Goal: Task Accomplishment & Management: Use online tool/utility

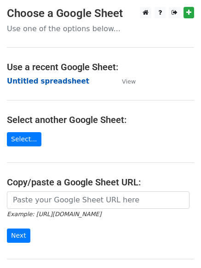
click at [48, 80] on strong "Untitled spreadsheet" at bounding box center [48, 81] width 82 height 8
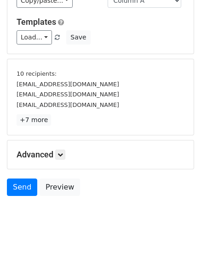
scroll to position [85, 0]
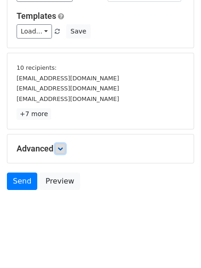
click at [62, 149] on icon at bounding box center [60, 149] width 6 height 6
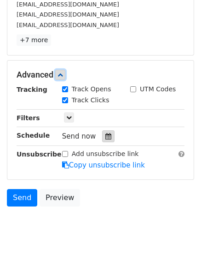
scroll to position [160, 0]
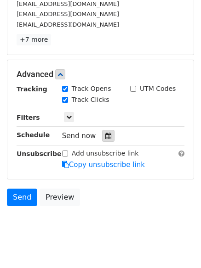
click at [102, 139] on div at bounding box center [108, 136] width 12 height 12
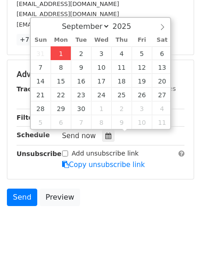
type input "2025-09-01 13:56"
type input "01"
type input "56"
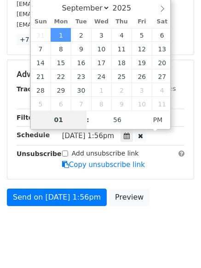
type input "4"
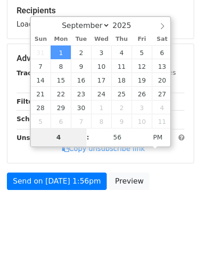
scroll to position [142, 0]
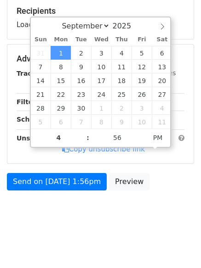
type input "2025-09-01 16:56"
click at [78, 218] on body "New Campaign Daily emails left: 50 Google Sheet: Untitled spreadsheet Variables…" at bounding box center [100, 48] width 201 height 367
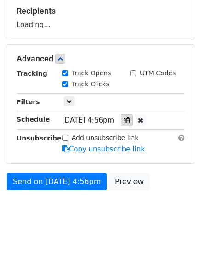
click at [130, 121] on icon at bounding box center [127, 120] width 6 height 6
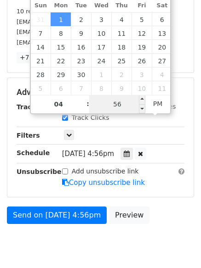
click at [119, 104] on input "56" at bounding box center [117, 104] width 56 height 18
type input "0"
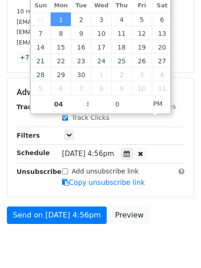
type input "2025-09-01 16:00"
click at [84, 245] on body "New Campaign Daily emails left: 50 Google Sheet: Untitled spreadsheet Variables…" at bounding box center [100, 65] width 201 height 401
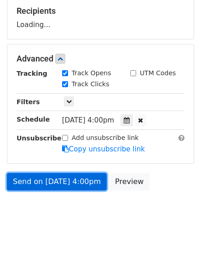
click at [74, 182] on link "Send on Sep 1 at 4:00pm" at bounding box center [57, 181] width 100 height 17
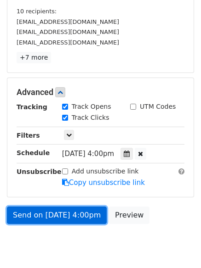
click at [78, 211] on link "Send on Sep 1 at 4:00pm" at bounding box center [57, 215] width 100 height 17
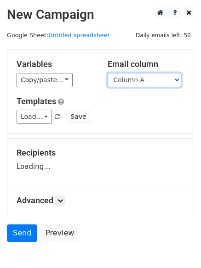
drag, startPoint x: 0, startPoint y: 0, endPoint x: 137, endPoint y: 85, distance: 161.8
click at [137, 82] on select "Column A Column B Column C Column D Column E" at bounding box center [145, 80] width 74 height 14
select select "Column B"
click at [108, 73] on select "Column A Column B Column C Column D Column E" at bounding box center [145, 80] width 74 height 14
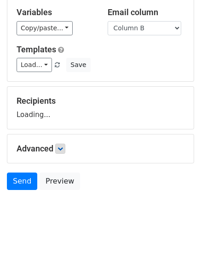
scroll to position [52, 0]
click at [62, 152] on link at bounding box center [60, 149] width 10 height 10
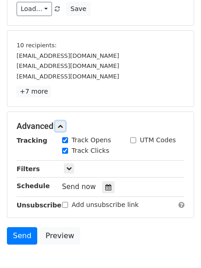
scroll to position [163, 0]
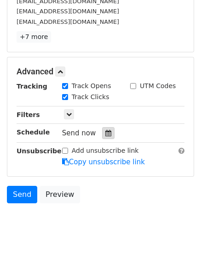
click at [105, 132] on icon at bounding box center [108, 133] width 6 height 6
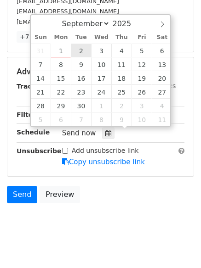
type input "2025-09-02 12:00"
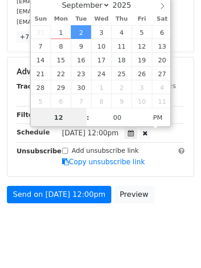
scroll to position [0, 0]
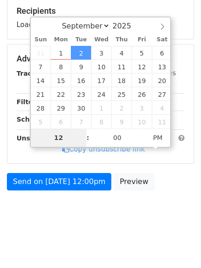
type input "5"
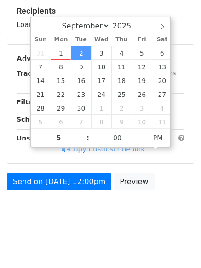
type input "2025-09-02 17:00"
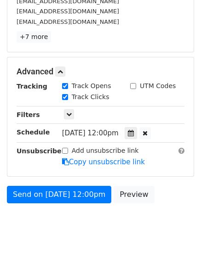
click at [79, 218] on body "New Campaign Daily emails left: 50 Google Sheet: Untitled spreadsheet Variables…" at bounding box center [100, 44] width 201 height 401
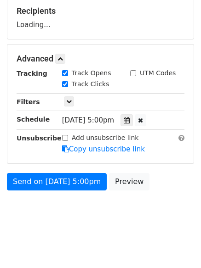
scroll to position [163, 0]
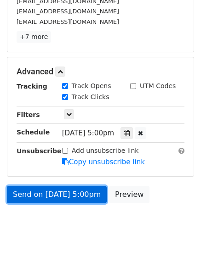
click at [75, 193] on link "Send on Sep 2 at 5:00pm" at bounding box center [57, 194] width 100 height 17
click at [83, 192] on link "Send on Sep 2 at 5:00pm" at bounding box center [57, 194] width 100 height 17
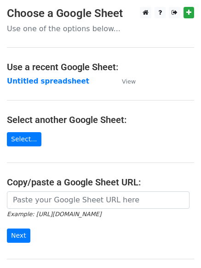
click at [58, 82] on strong "Untitled spreadsheet" at bounding box center [48, 81] width 82 height 8
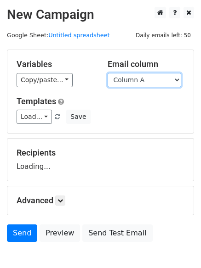
drag, startPoint x: 126, startPoint y: 81, endPoint x: 126, endPoint y: 86, distance: 5.1
click at [126, 81] on select "Column A Column B Column C Column D Column E" at bounding box center [145, 80] width 74 height 14
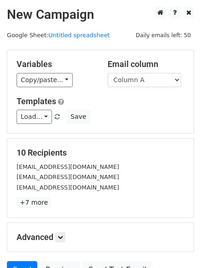
click at [126, 118] on div "Load... No templates saved Save" at bounding box center [101, 117] width 182 height 14
click at [128, 82] on select "Column A Column B Column C Column D Column E" at bounding box center [145, 80] width 74 height 14
select select "Column C"
click at [108, 73] on select "Column A Column B Column C Column D Column E" at bounding box center [145, 80] width 74 height 14
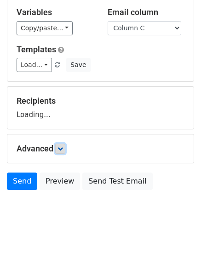
click at [57, 149] on link at bounding box center [60, 149] width 10 height 10
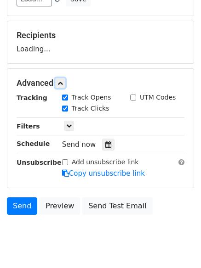
scroll to position [118, 0]
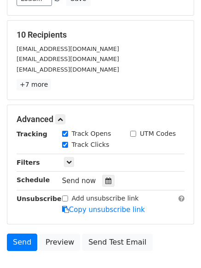
click at [102, 152] on div "Tracking Track Opens UTM Codes Track Clicks Filters Only include spreadsheet ro…" at bounding box center [101, 172] width 168 height 86
click at [107, 184] on div at bounding box center [108, 181] width 12 height 12
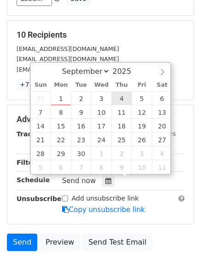
type input "2025-09-04 12:00"
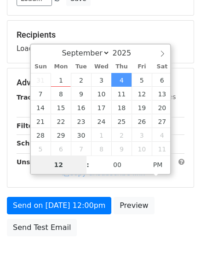
type input "7"
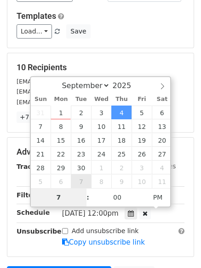
scroll to position [184, 0]
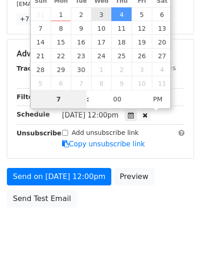
type input "2025-09-03 19:00"
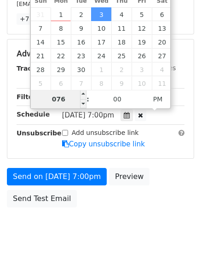
click at [62, 98] on input "076" at bounding box center [59, 99] width 56 height 18
type input "6"
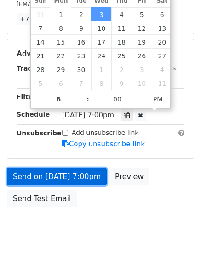
type input "2025-09-03 18:00"
click at [78, 174] on link "Send on Sep 3 at 7:00pm" at bounding box center [57, 176] width 100 height 17
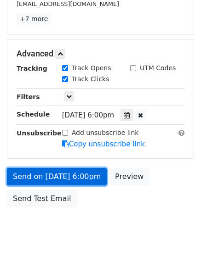
click at [85, 179] on link "Send on Sep 3 at 6:00pm" at bounding box center [57, 176] width 100 height 17
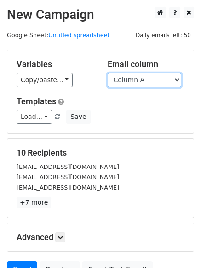
click at [141, 82] on select "Column A Column B Column C Column D Column E" at bounding box center [145, 80] width 74 height 14
click at [108, 73] on select "Column A Column B Column C Column D Column E" at bounding box center [145, 80] width 74 height 14
click at [139, 80] on select "Column A Column B Column C Column D Column E" at bounding box center [145, 80] width 74 height 14
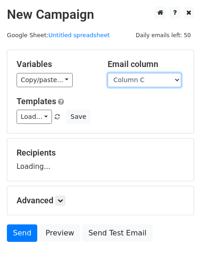
select select "Column D"
click at [108, 73] on select "Column A Column B Column C Column D Column E" at bounding box center [145, 80] width 74 height 14
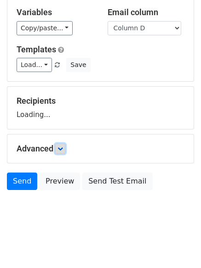
click at [63, 150] on icon at bounding box center [60, 149] width 6 height 6
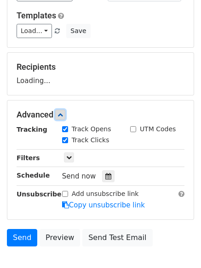
scroll to position [126, 0]
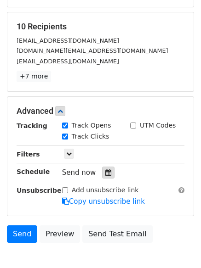
click at [107, 173] on div at bounding box center [108, 173] width 12 height 12
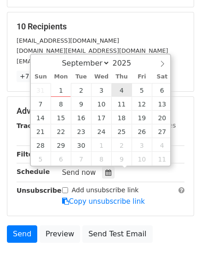
type input "2025-09-04 12:00"
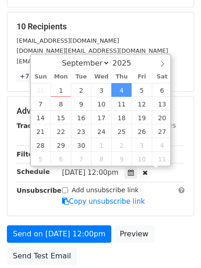
scroll to position [0, 0]
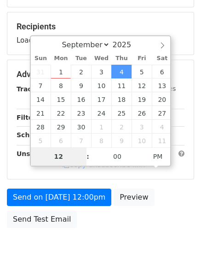
type input "7"
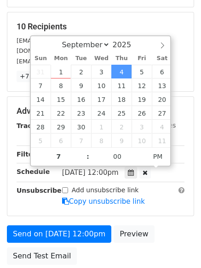
type input "2025-09-04 19:00"
click at [102, 221] on form "Variables Copy/paste... {{Column A}} {{Column B}} {{Column C}} {{Column D}} {{C…" at bounding box center [100, 96] width 187 height 347
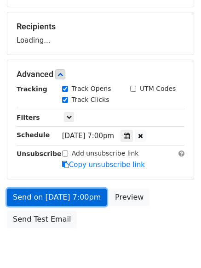
click at [80, 201] on link "Send on Sep 4 at 7:00pm" at bounding box center [57, 197] width 100 height 17
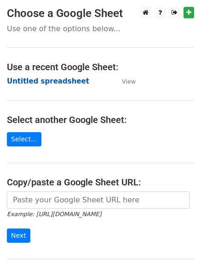
click at [58, 80] on strong "Untitled spreadsheet" at bounding box center [48, 81] width 82 height 8
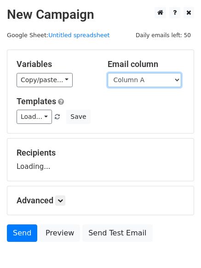
drag, startPoint x: 0, startPoint y: 0, endPoint x: 143, endPoint y: 77, distance: 162.6
click at [143, 77] on select "Column A Column B Column C Column D Column E" at bounding box center [145, 80] width 74 height 14
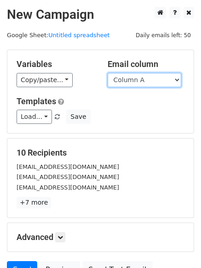
click at [141, 83] on select "Column A Column B Column C Column D Column E" at bounding box center [145, 80] width 74 height 14
select select "Column E"
click at [108, 73] on select "Column A Column B Column C Column D Column E" at bounding box center [145, 80] width 74 height 14
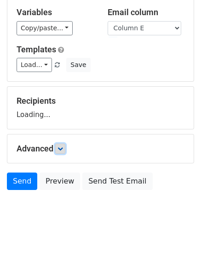
click at [57, 152] on link at bounding box center [60, 149] width 10 height 10
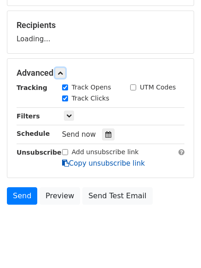
scroll to position [130, 0]
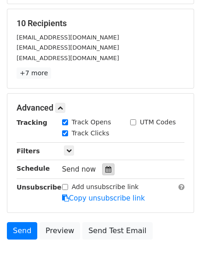
click at [109, 172] on div at bounding box center [108, 170] width 12 height 12
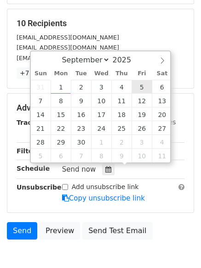
type input "[DATE] 12:00"
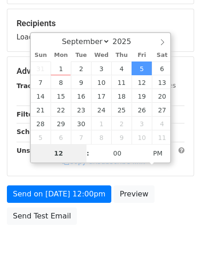
type input "8"
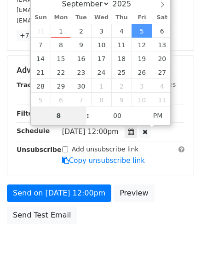
scroll to position [201, 0]
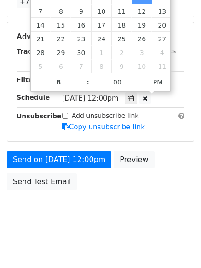
type input "[DATE] 20:00"
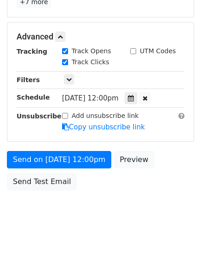
click at [127, 206] on body "New Campaign Daily emails left: 50 Google Sheet: Untitled spreadsheet Variables…" at bounding box center [100, 19] width 201 height 426
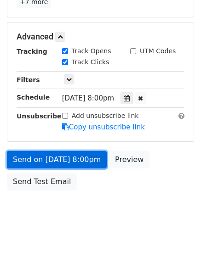
click at [84, 165] on link "Send on [DATE] 8:00pm" at bounding box center [57, 159] width 100 height 17
